Goal: Register for event/course

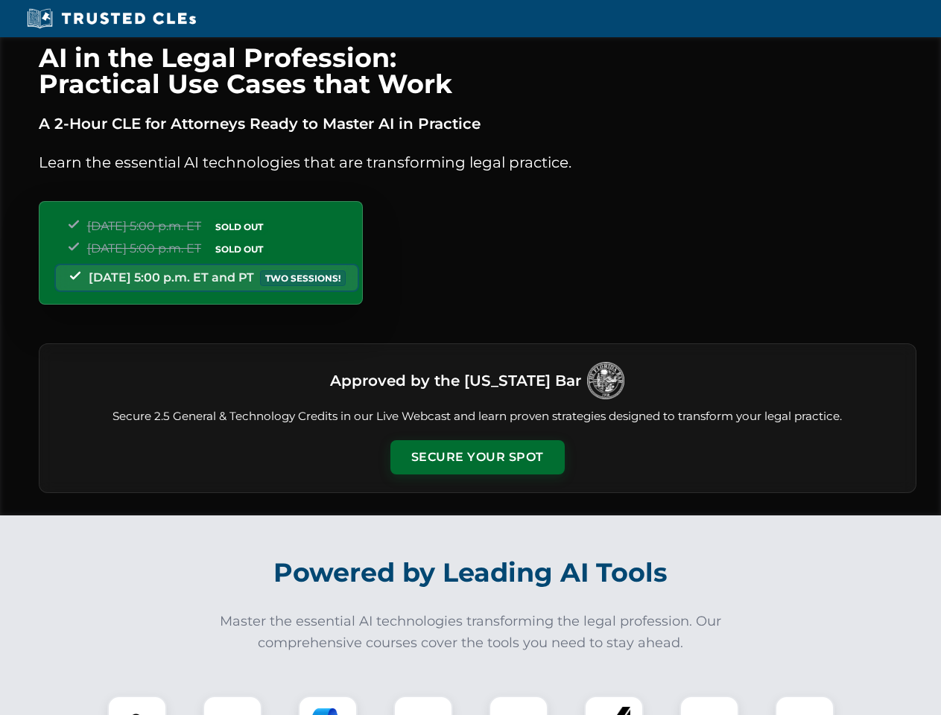
click at [477, 457] on button "Secure Your Spot" at bounding box center [477, 457] width 174 height 34
click at [137, 706] on img at bounding box center [136, 725] width 43 height 43
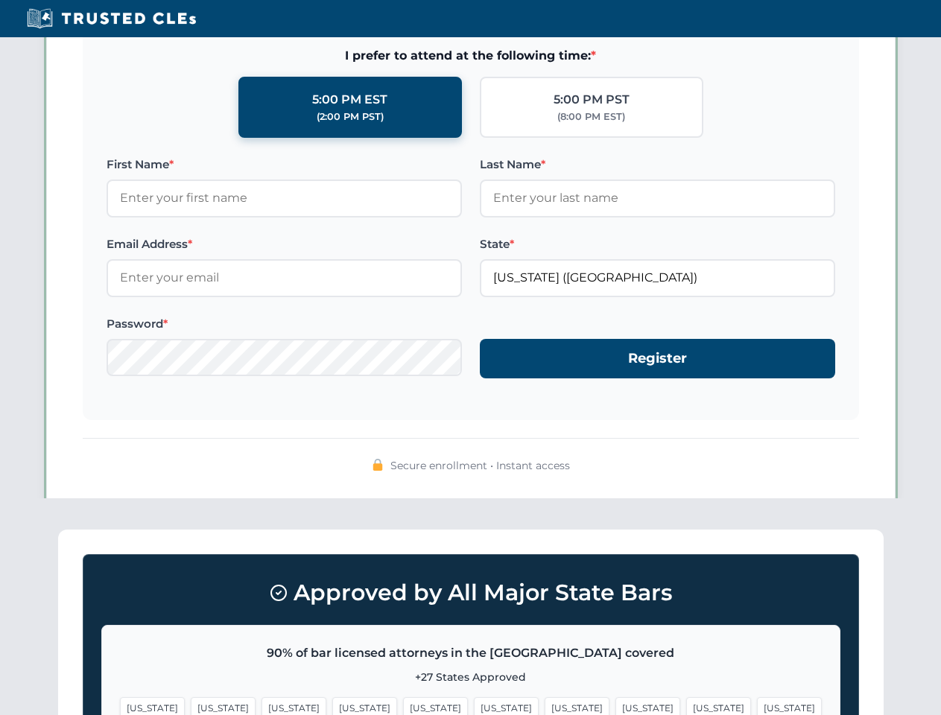
click at [545, 706] on span "[US_STATE]" at bounding box center [577, 708] width 65 height 22
click at [686, 706] on span "[US_STATE]" at bounding box center [718, 708] width 65 height 22
